Goal: Task Accomplishment & Management: Complete application form

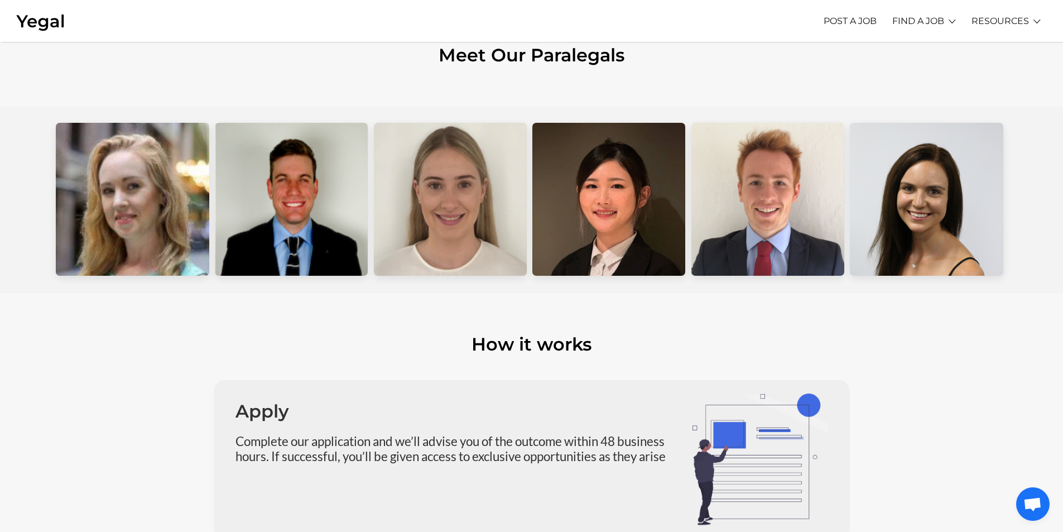
scroll to position [614, 0]
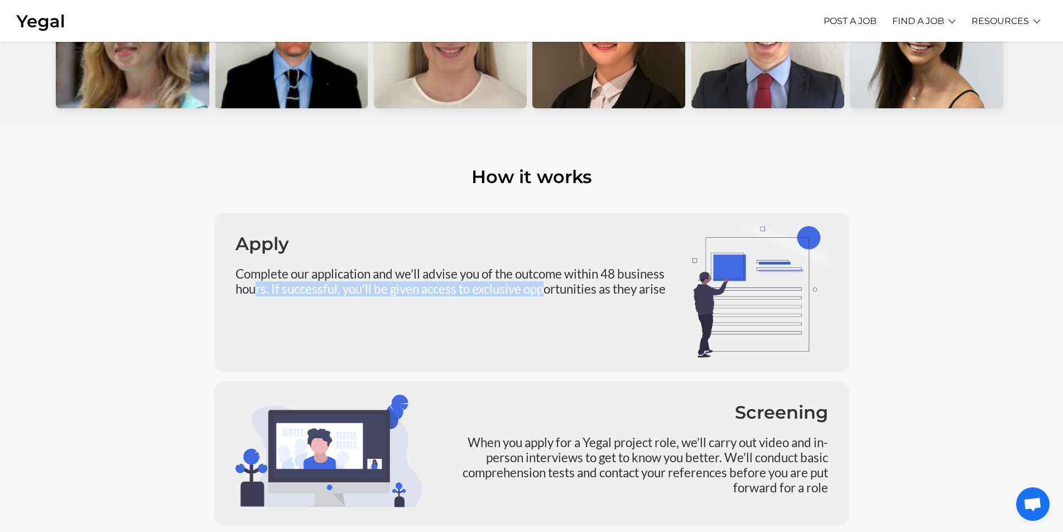
drag, startPoint x: 303, startPoint y: 280, endPoint x: 547, endPoint y: 292, distance: 244.6
click at [547, 292] on p "Complete our application and we’ll advise you of the outcome within 48 business…" at bounding box center [455, 281] width 440 height 30
click at [548, 291] on p "Complete our application and we’ll advise you of the outcome within 48 business…" at bounding box center [455, 281] width 440 height 30
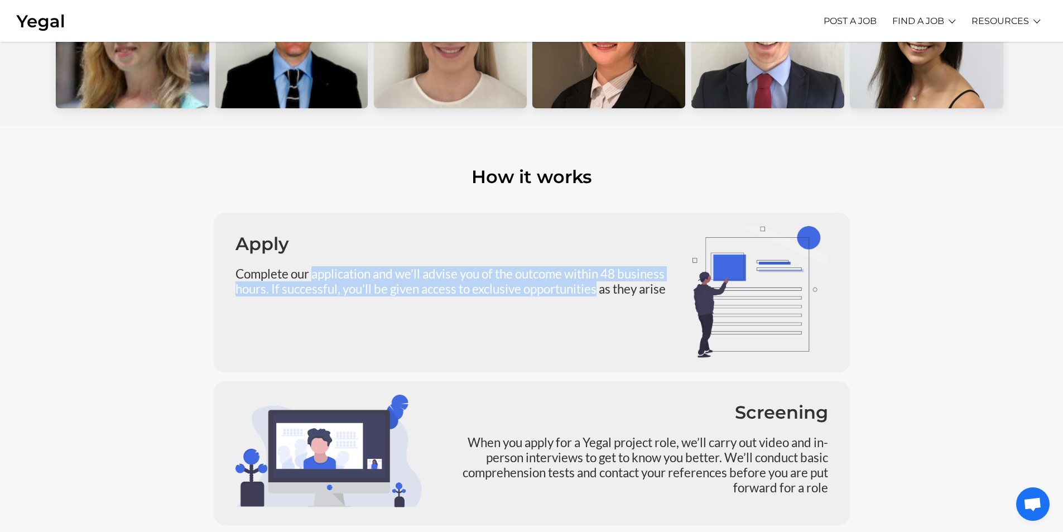
drag, startPoint x: 548, startPoint y: 291, endPoint x: 334, endPoint y: 266, distance: 215.2
click at [334, 266] on div "Apply Complete our application and we’ll advise you of the outcome within 48 bu…" at bounding box center [455, 292] width 457 height 133
drag, startPoint x: 334, startPoint y: 266, endPoint x: 558, endPoint y: 296, distance: 226.3
click at [558, 296] on div "Apply Complete our application and we’ll advise you of the outcome within 48 bu…" at bounding box center [455, 292] width 457 height 133
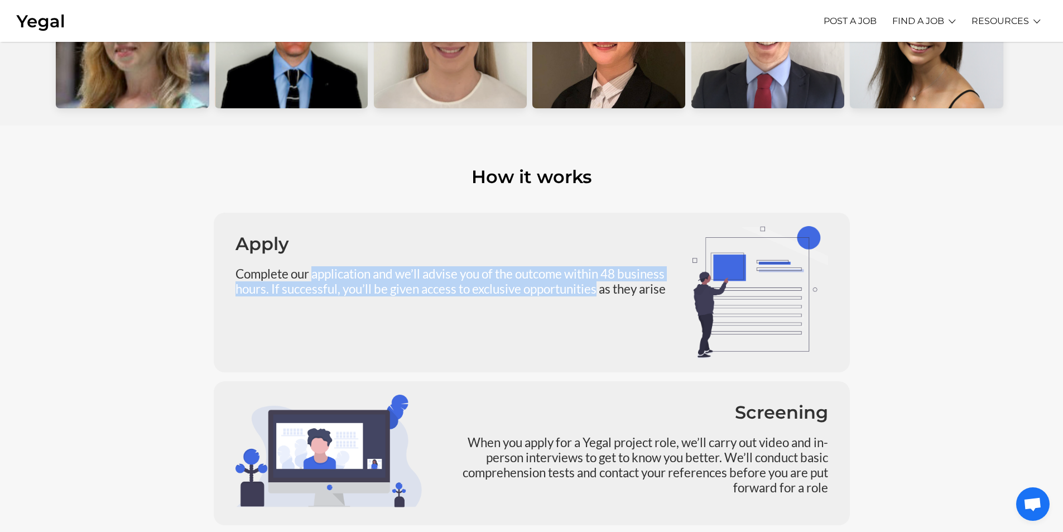
click at [558, 296] on p "Complete our application and we’ll advise you of the outcome within 48 business…" at bounding box center [455, 281] width 440 height 30
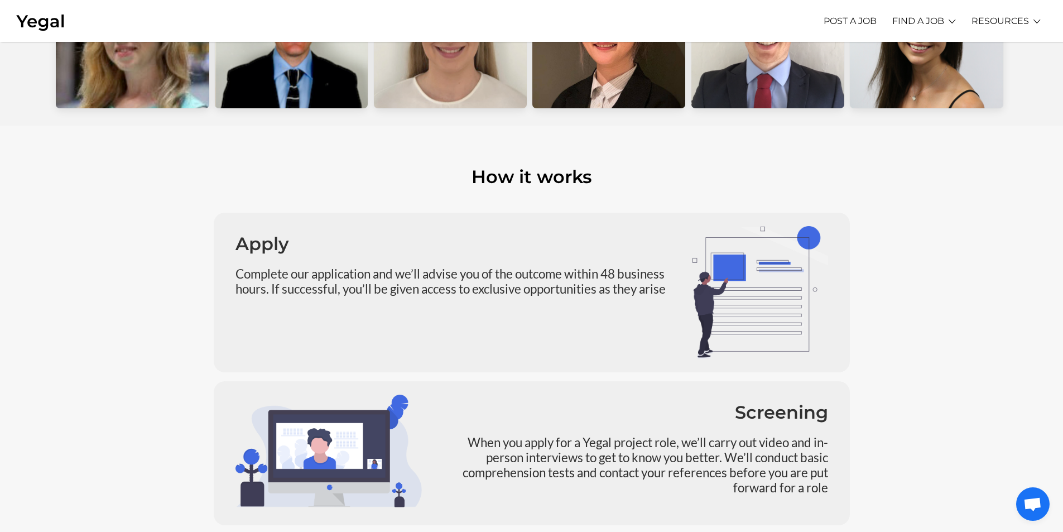
scroll to position [781, 0]
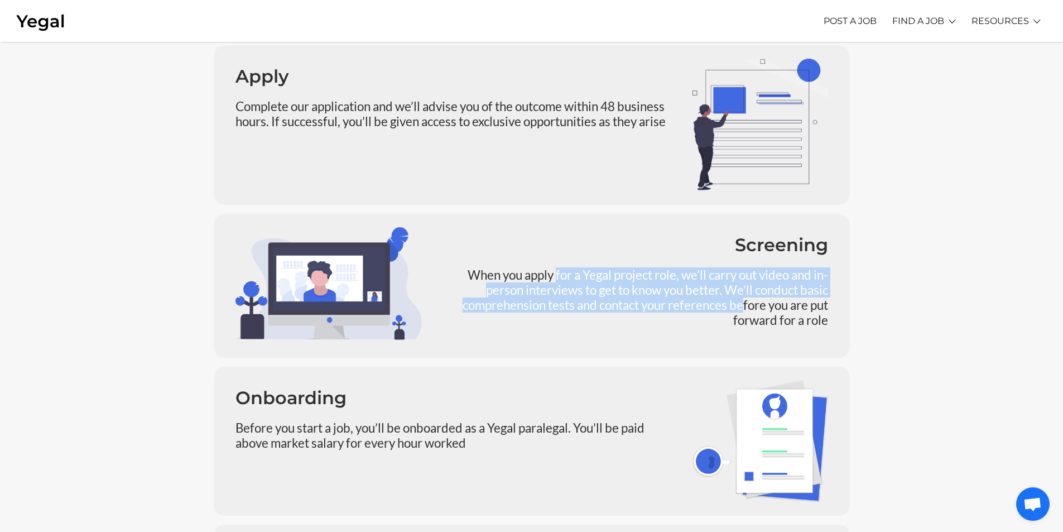
drag, startPoint x: 551, startPoint y: 273, endPoint x: 740, endPoint y: 308, distance: 192.4
click at [740, 308] on p "When you apply for a Yegal project role, we’ll carry out video and in-person in…" at bounding box center [632, 297] width 389 height 60
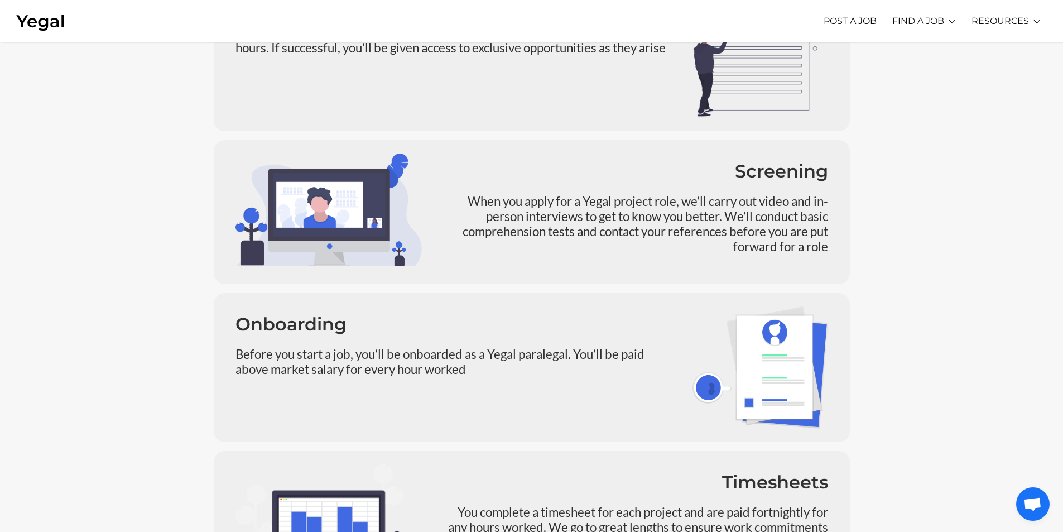
scroll to position [948, 0]
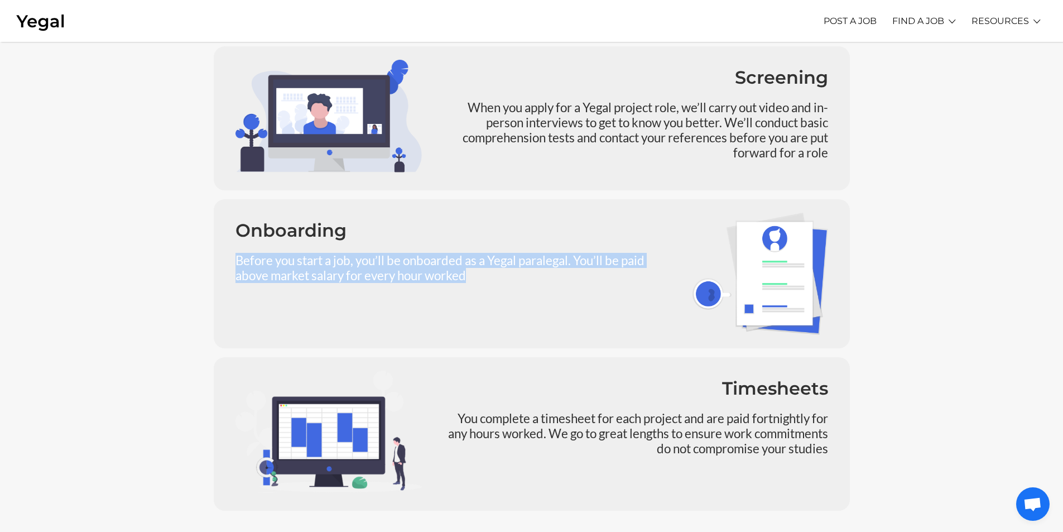
drag, startPoint x: 475, startPoint y: 279, endPoint x: 197, endPoint y: 263, distance: 278.3
click at [197, 263] on section "Apply Complete our application and we’ll advise you of the outcome within 48 bu…" at bounding box center [531, 194] width 1063 height 686
click at [254, 258] on p "Before you start a job, you’ll be onboarded as a Yegal paralegal. You’ll be pai…" at bounding box center [455, 268] width 440 height 30
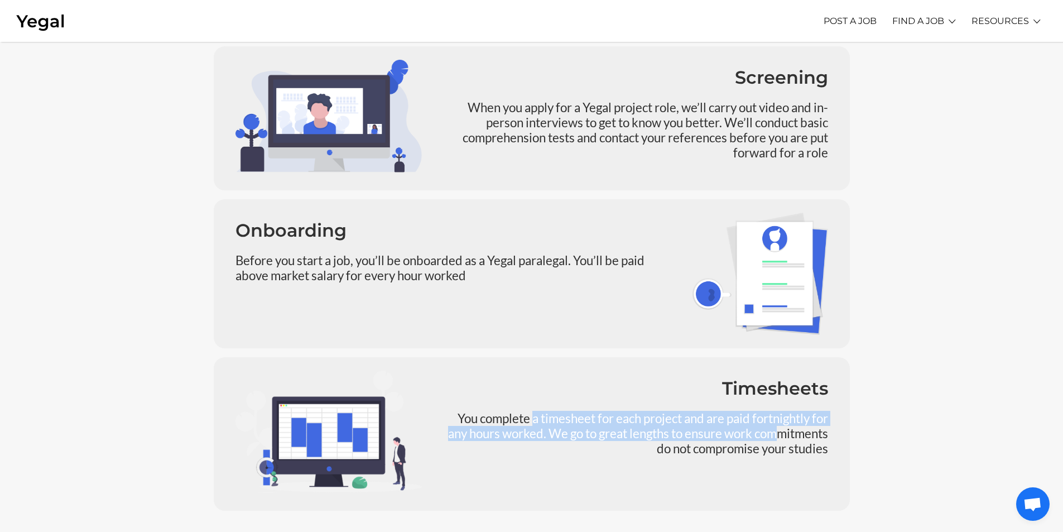
drag, startPoint x: 529, startPoint y: 406, endPoint x: 773, endPoint y: 436, distance: 246.1
click at [773, 436] on div "Timesheets You complete a timesheet for each project and are paid fortnightly f…" at bounding box center [633, 433] width 406 height 127
click at [773, 436] on p "You complete a timesheet for each project and are paid fortnightly for any hour…" at bounding box center [632, 433] width 389 height 45
drag, startPoint x: 773, startPoint y: 436, endPoint x: 545, endPoint y: 415, distance: 229.2
click at [545, 415] on p "You complete a timesheet for each project and are paid fortnightly for any hour…" at bounding box center [632, 433] width 389 height 45
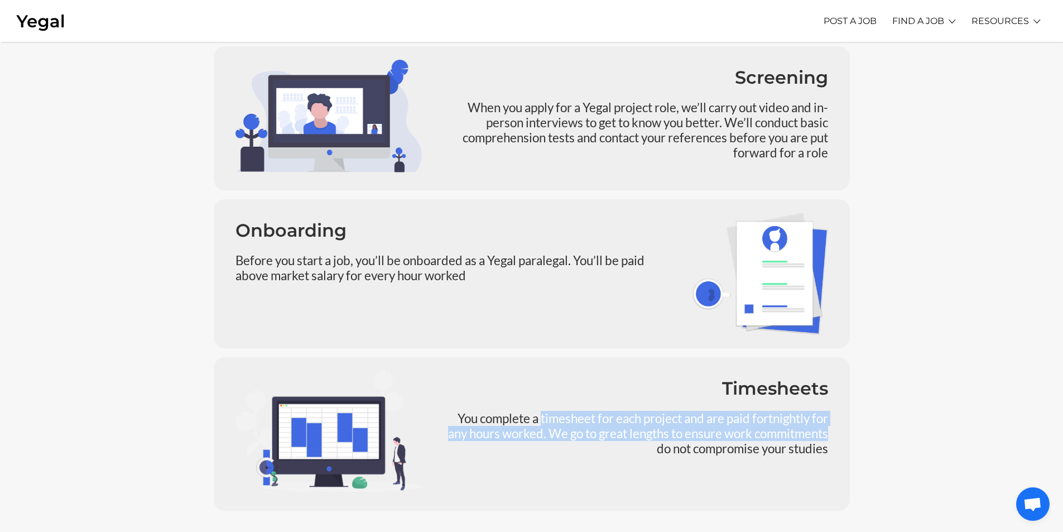
click at [545, 415] on p "You complete a timesheet for each project and are paid fortnightly for any hour…" at bounding box center [632, 433] width 389 height 45
drag, startPoint x: 545, startPoint y: 415, endPoint x: 685, endPoint y: 447, distance: 143.7
click at [685, 447] on p "You complete a timesheet for each project and are paid fortnightly for any hour…" at bounding box center [632, 433] width 389 height 45
drag, startPoint x: 685, startPoint y: 447, endPoint x: 673, endPoint y: 437, distance: 15.5
click at [685, 447] on p "You complete a timesheet for each project and are paid fortnightly for any hour…" at bounding box center [632, 433] width 389 height 45
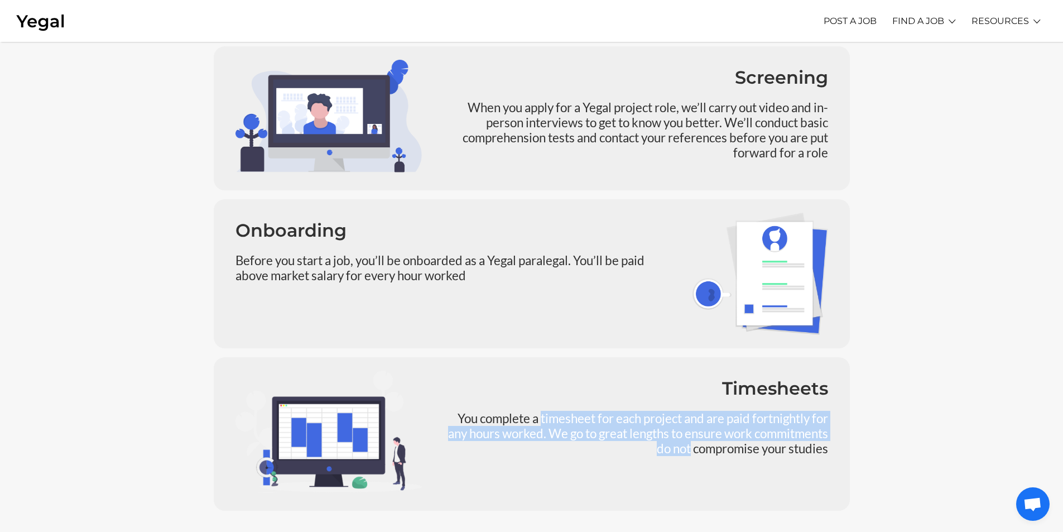
scroll to position [1339, 0]
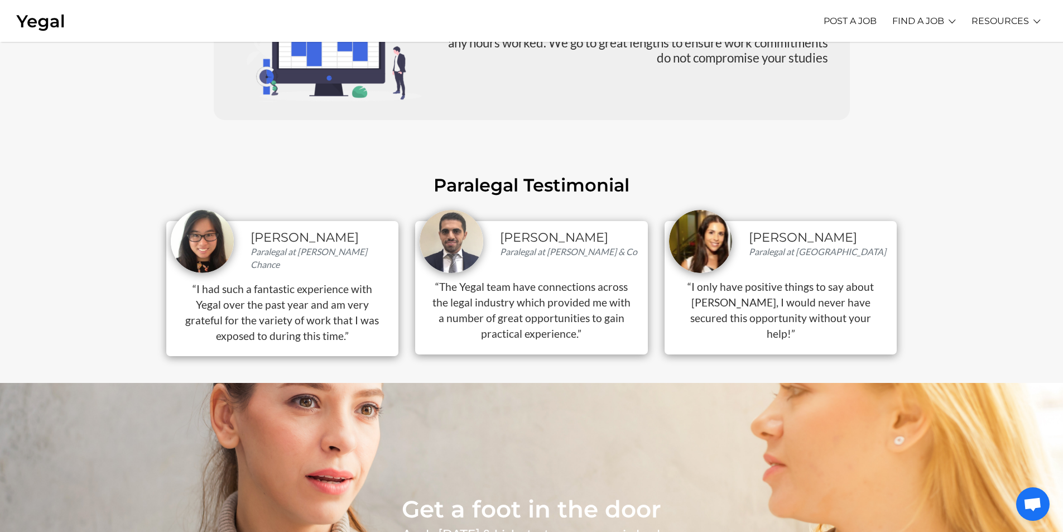
click at [575, 411] on div "Get a foot in the door Apply today & kick start your career in law! APPLY NOW" at bounding box center [531, 514] width 1063 height 263
drag, startPoint x: 293, startPoint y: 303, endPoint x: 174, endPoint y: 294, distance: 119.2
click at [174, 294] on blockquote "“I had such a fantastic experience with Yegal over the past year and am very gr…" at bounding box center [283, 318] width 224 height 75
click at [174, 295] on blockquote "“I had such a fantastic experience with Yegal over the past year and am very gr…" at bounding box center [283, 318] width 224 height 75
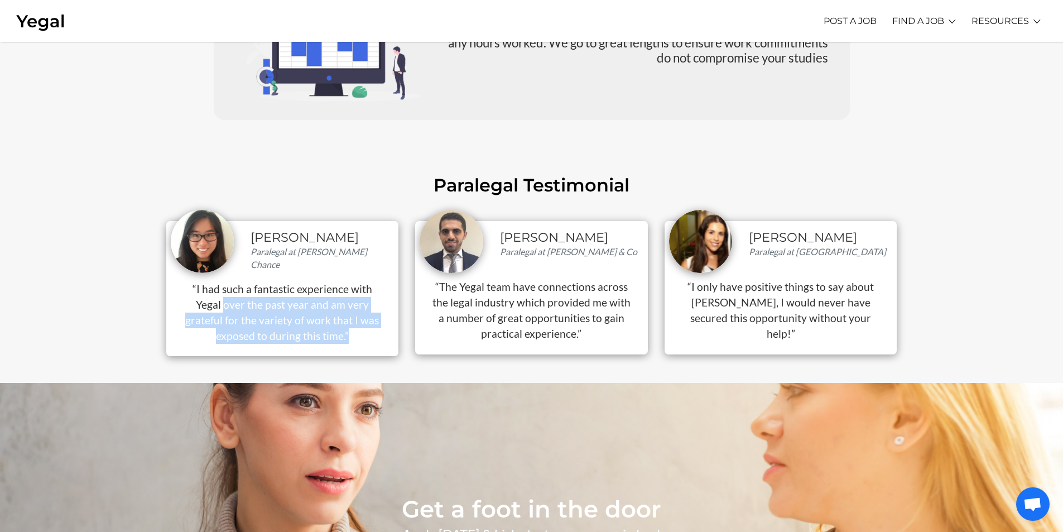
drag, startPoint x: 247, startPoint y: 308, endPoint x: 345, endPoint y: 334, distance: 102.0
click at [345, 334] on blockquote "“I had such a fantastic experience with Yegal over the past year and am very gr…" at bounding box center [283, 318] width 224 height 75
click at [345, 334] on p "“I had such a fantastic experience with Yegal over the past year and am very gr…" at bounding box center [283, 312] width 206 height 62
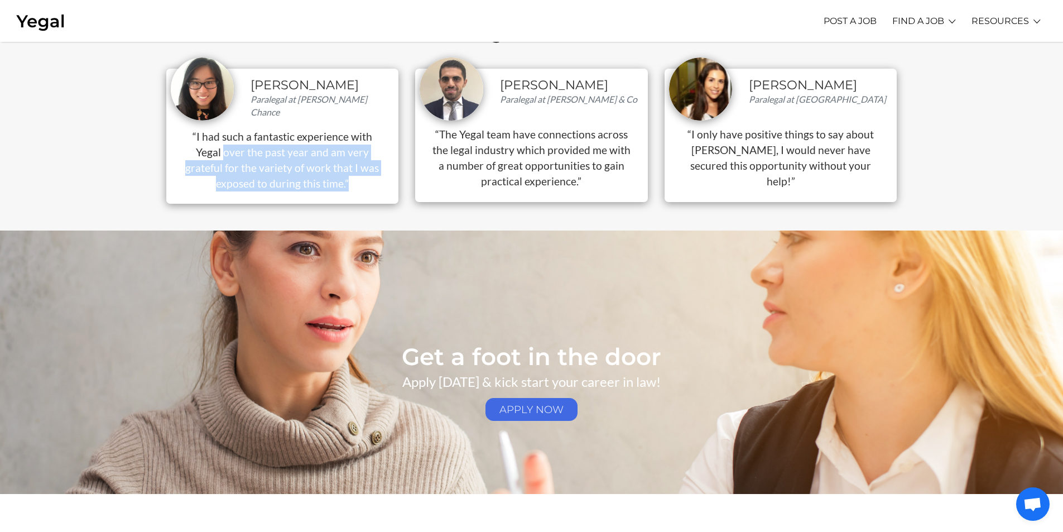
scroll to position [1562, 0]
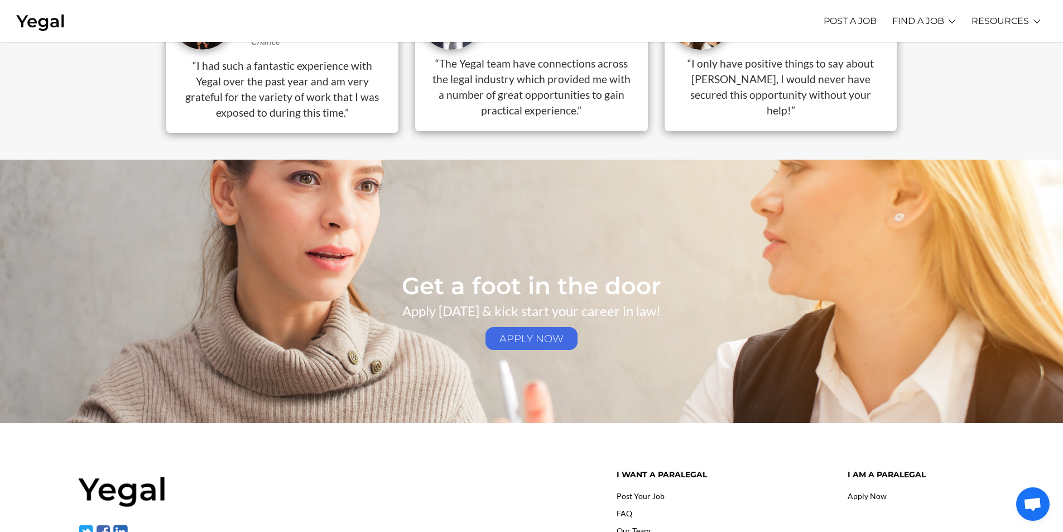
click at [528, 447] on footer at bounding box center [531, 520] width 1063 height 195
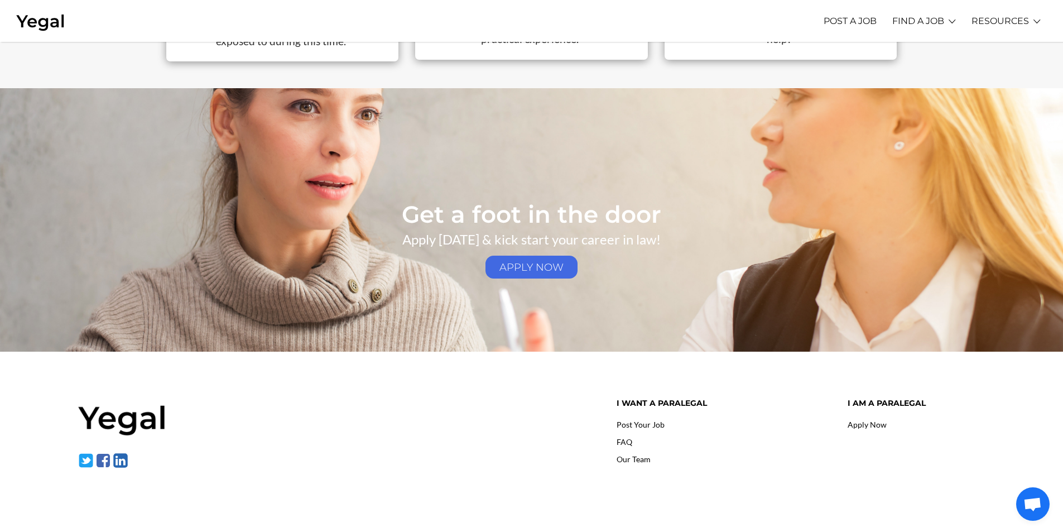
scroll to position [1708, 0]
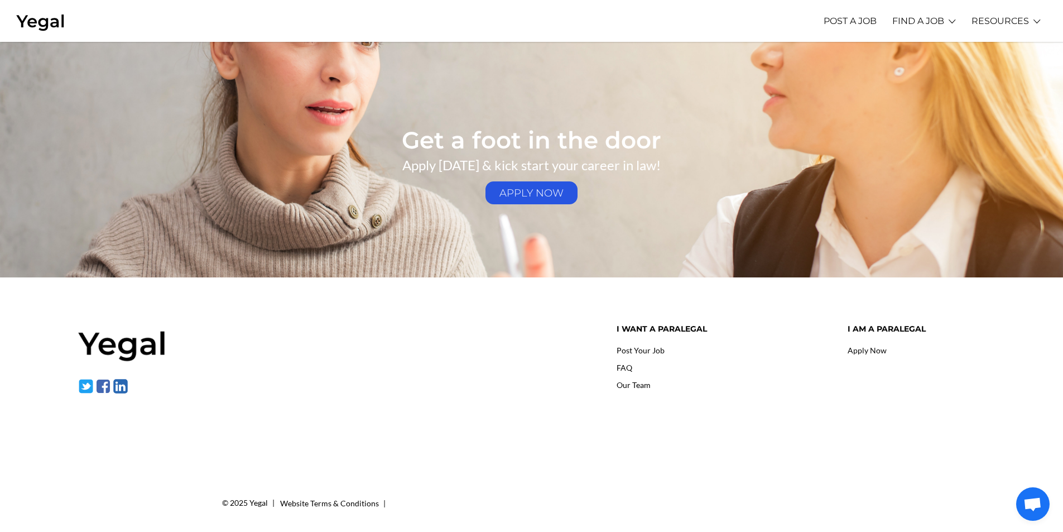
click at [519, 192] on link "APPLY NOW" at bounding box center [531, 192] width 93 height 23
